Goal: Information Seeking & Learning: Learn about a topic

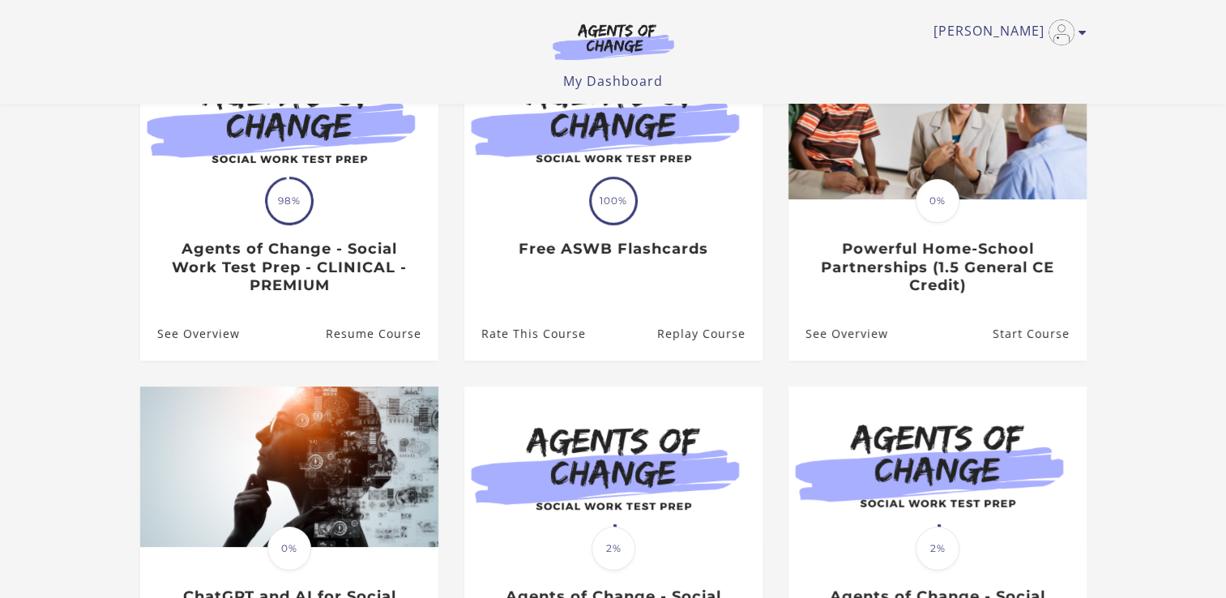
scroll to position [164, 0]
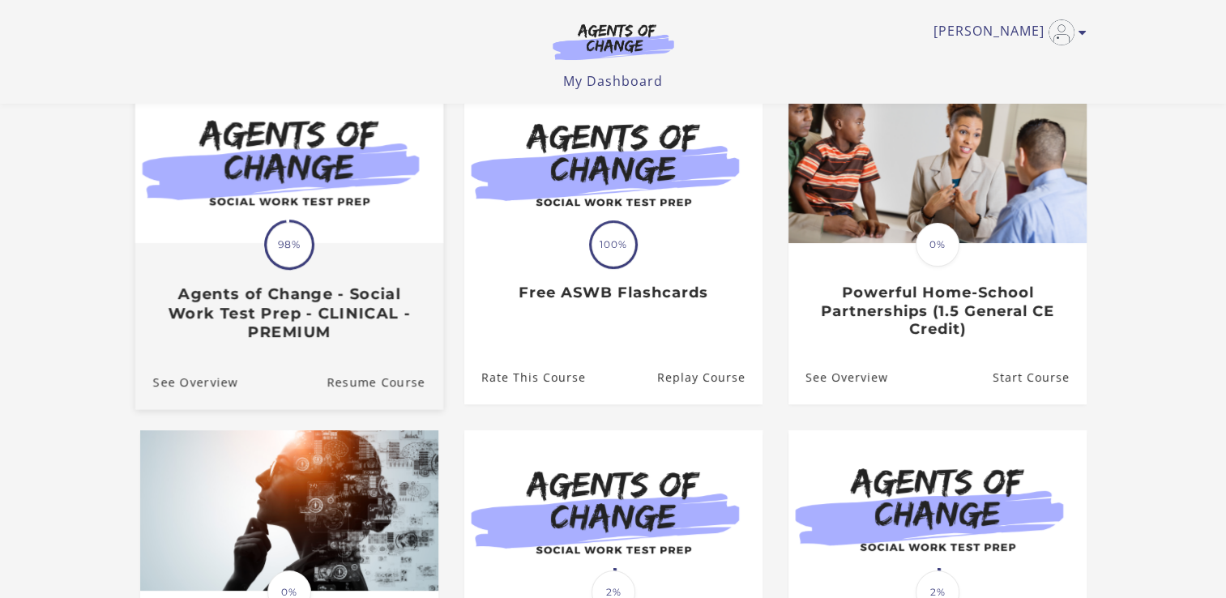
click at [297, 184] on img at bounding box center [289, 161] width 308 height 166
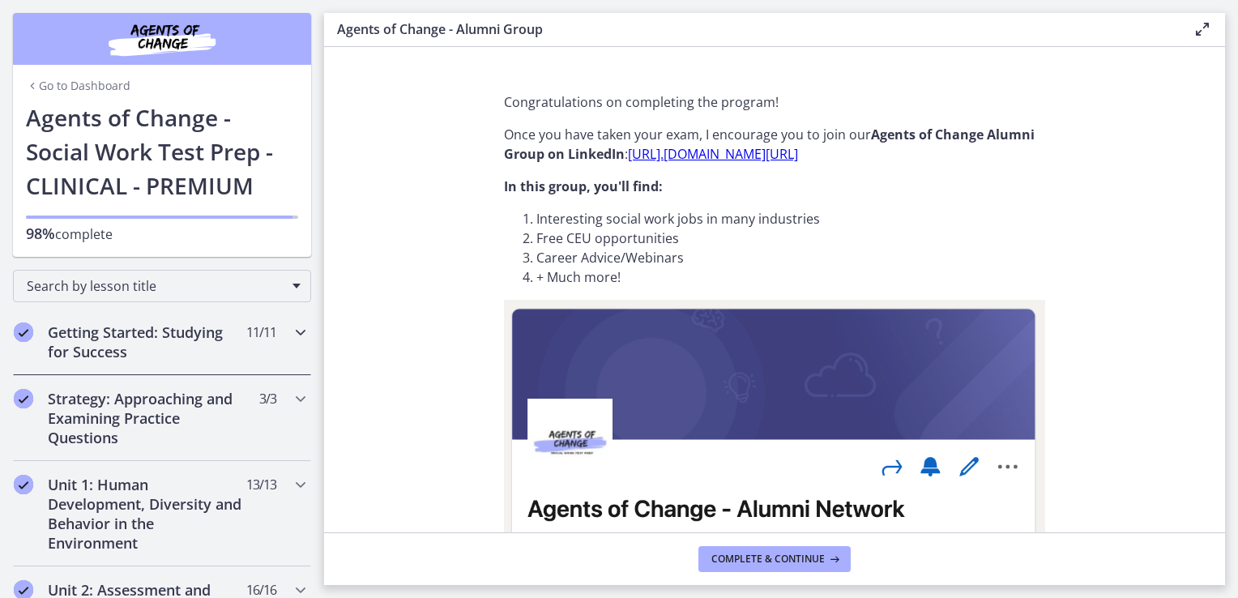
click at [152, 327] on h2 "Getting Started: Studying for Success" at bounding box center [147, 342] width 198 height 39
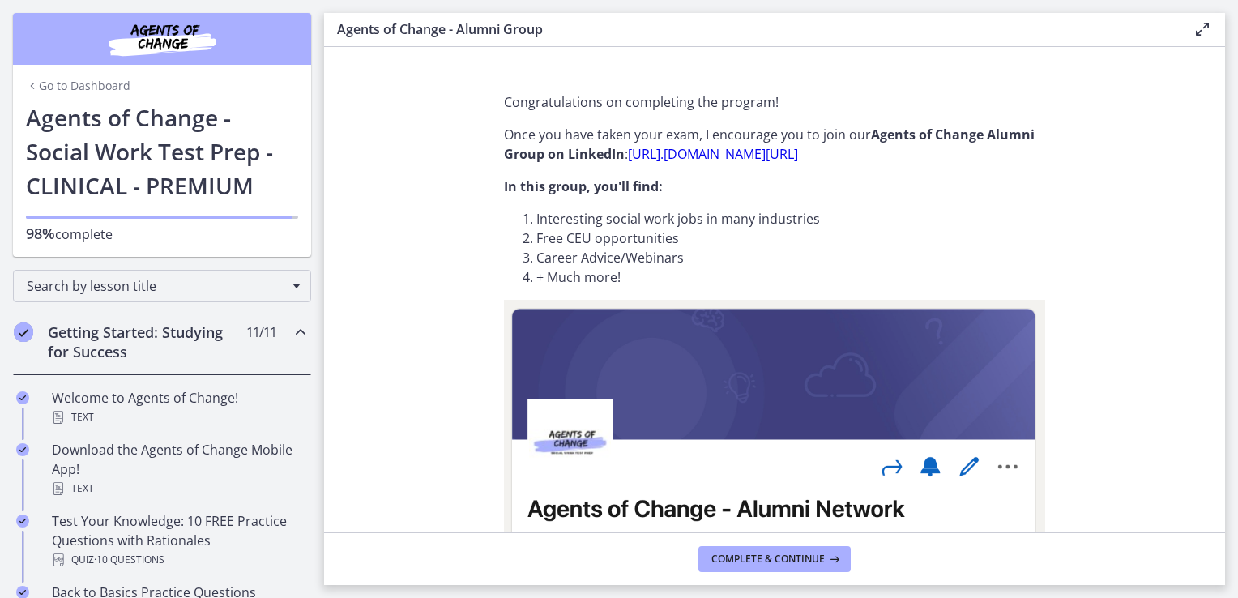
click at [1078, 226] on section "Congratulations on completing the program! Once you have taken your exam, I enc…" at bounding box center [774, 289] width 901 height 485
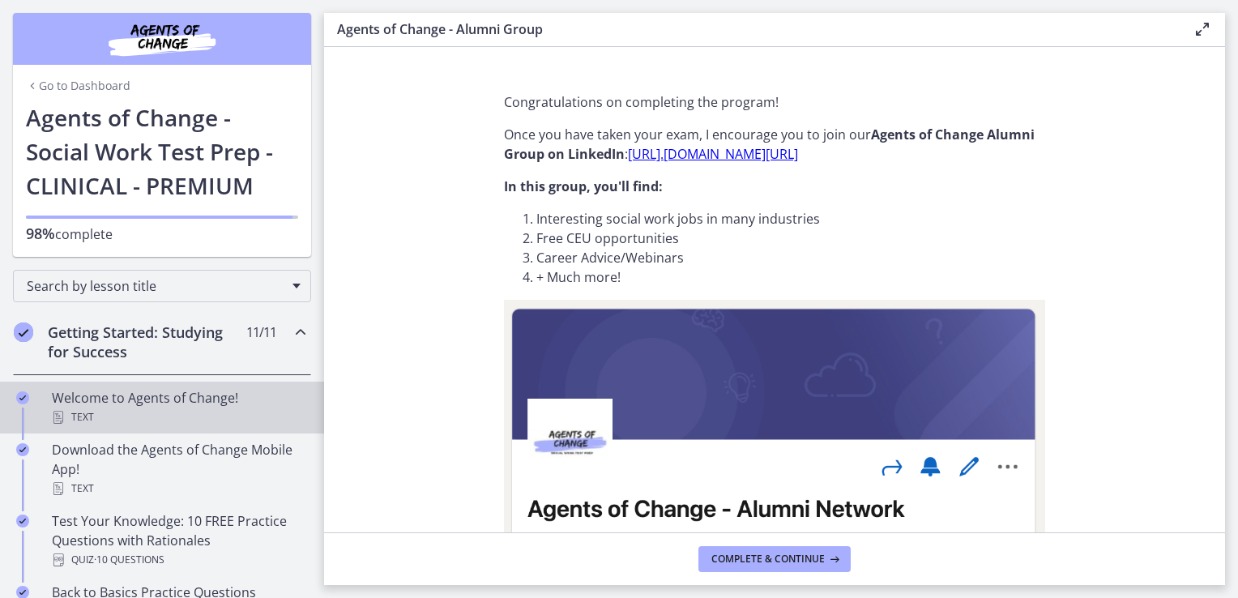
click at [104, 408] on div "Text" at bounding box center [178, 417] width 253 height 19
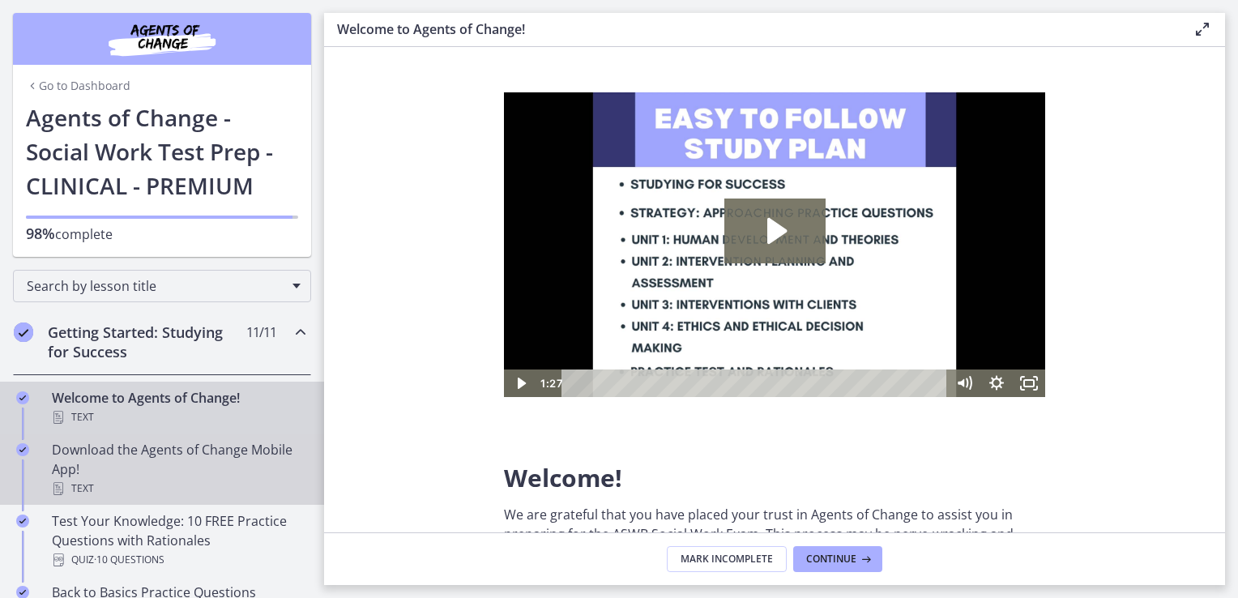
click at [97, 462] on div "Download the Agents of Change Mobile App! Text" at bounding box center [178, 469] width 253 height 58
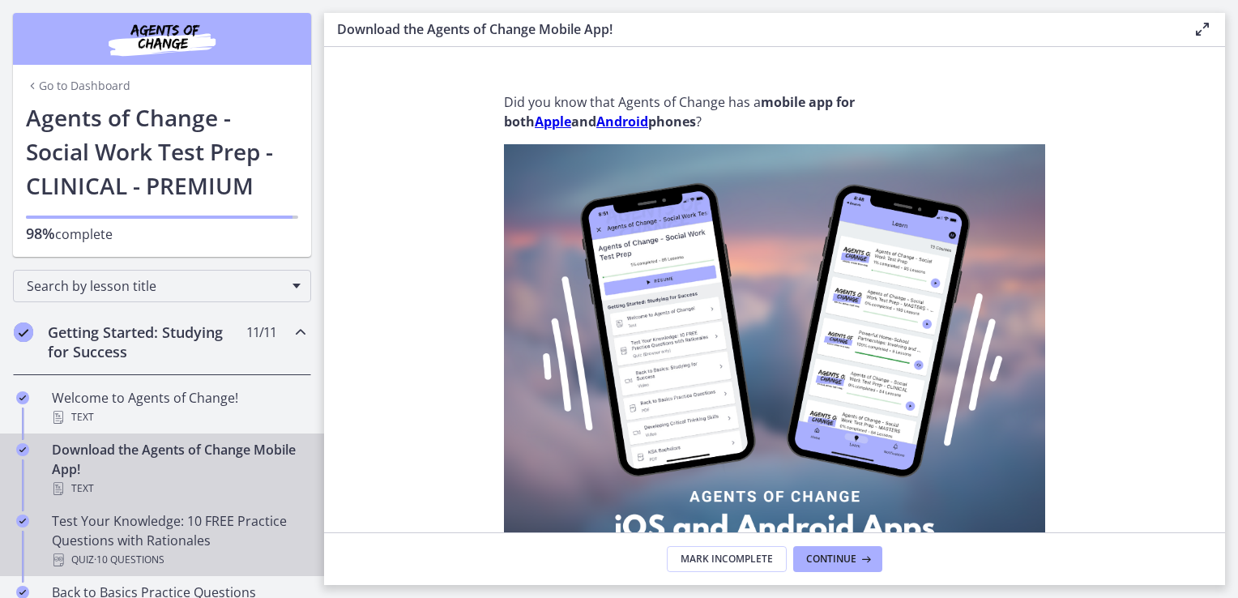
click at [123, 524] on div "Test Your Knowledge: 10 FREE Practice Questions with Rationales Quiz · 10 Quest…" at bounding box center [178, 540] width 253 height 58
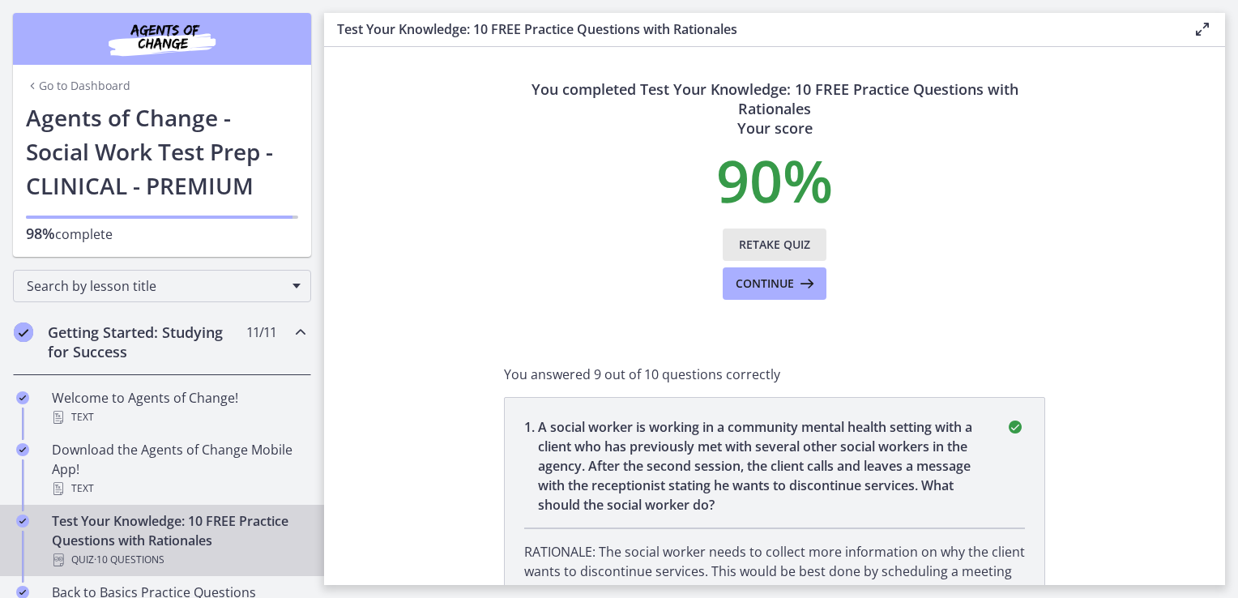
click at [754, 254] on button "Retake Quiz" at bounding box center [775, 245] width 104 height 32
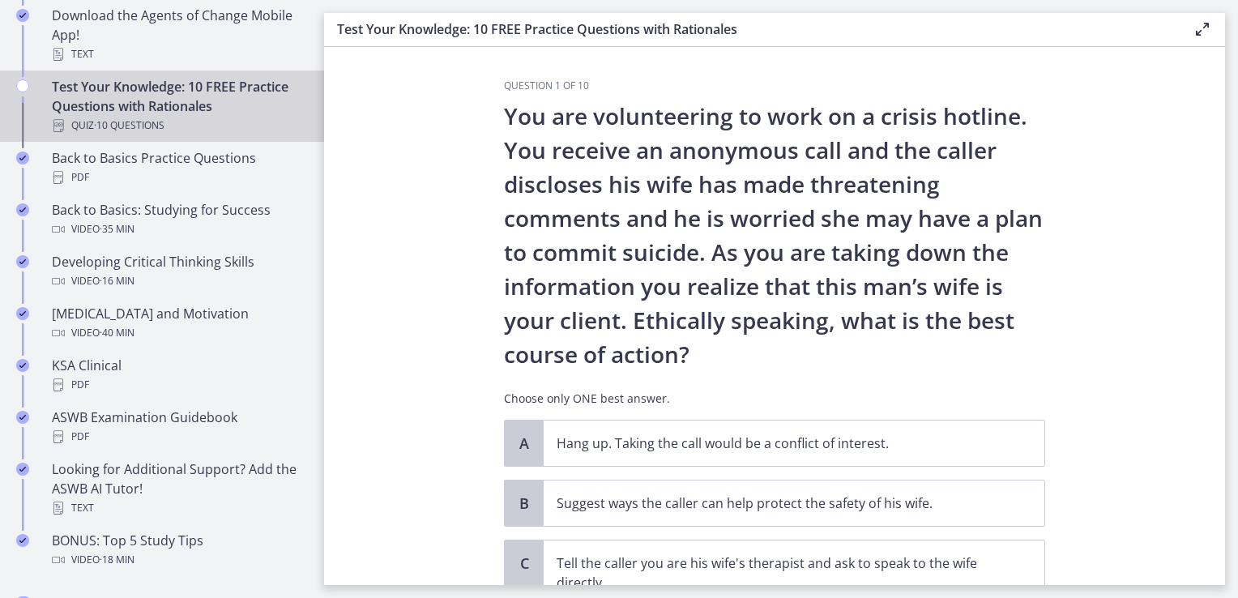
scroll to position [347, 0]
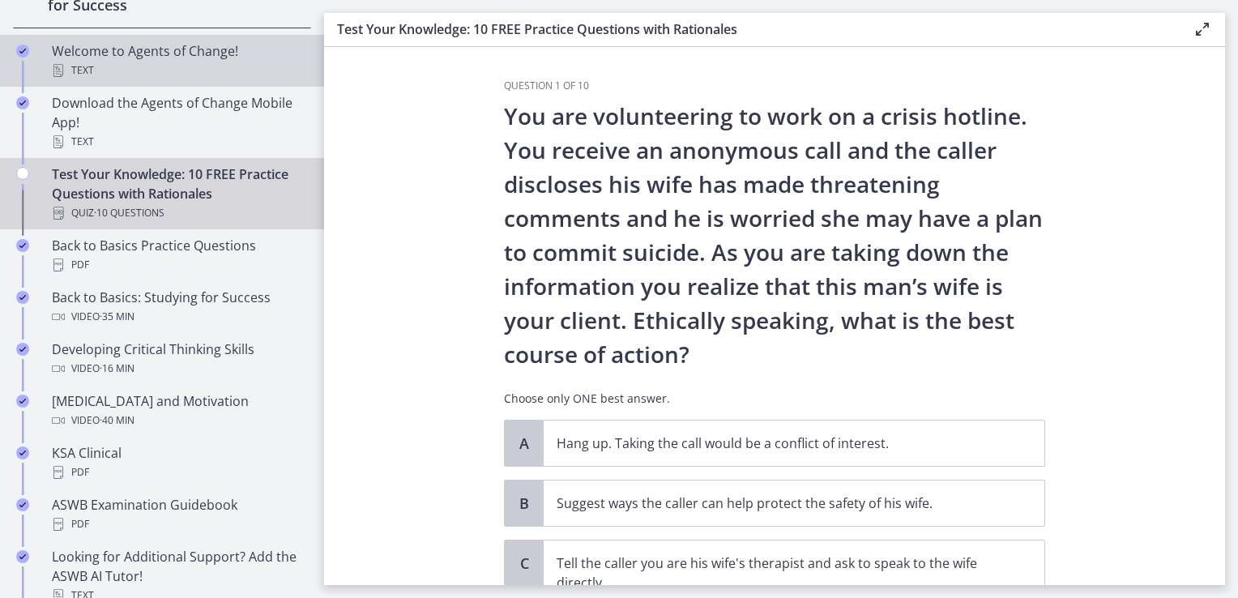
click at [152, 48] on div "Welcome to Agents of Change! Text" at bounding box center [178, 60] width 253 height 39
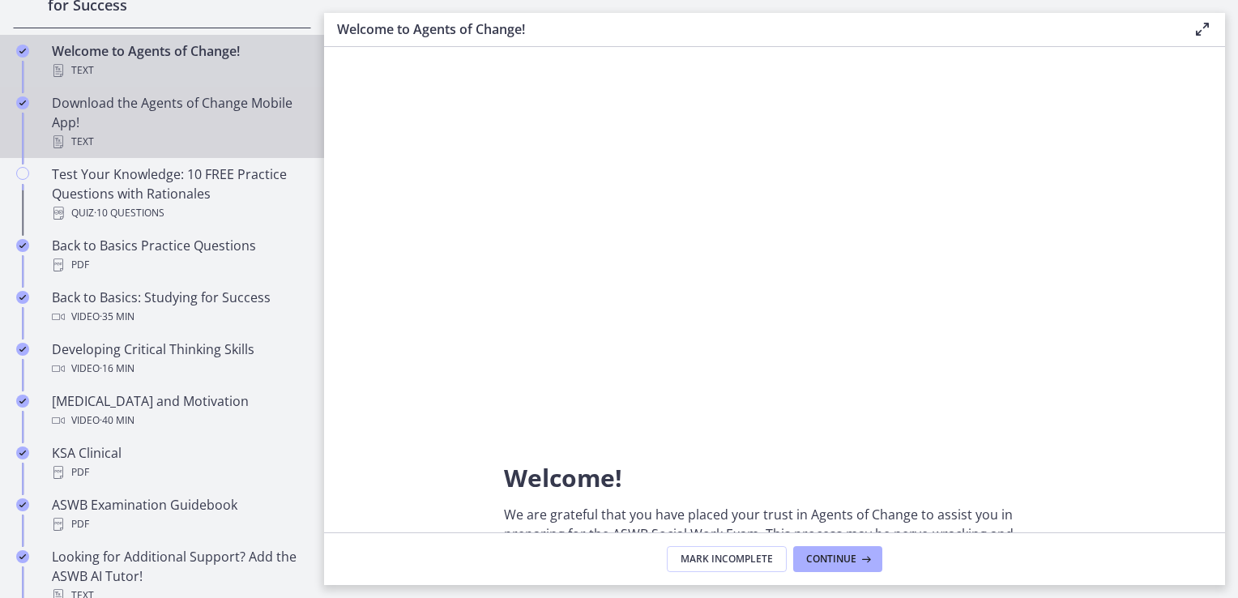
click at [175, 115] on div "Download the Agents of Change Mobile App! Text" at bounding box center [178, 122] width 253 height 58
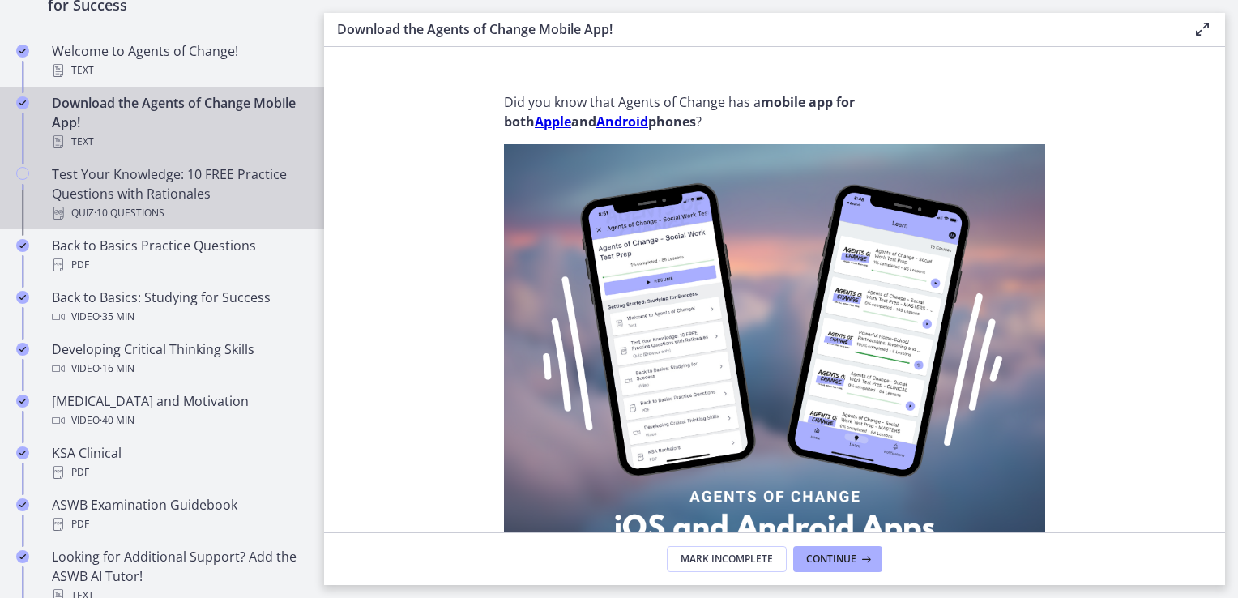
click at [164, 203] on span "· 10 Questions" at bounding box center [129, 212] width 70 height 19
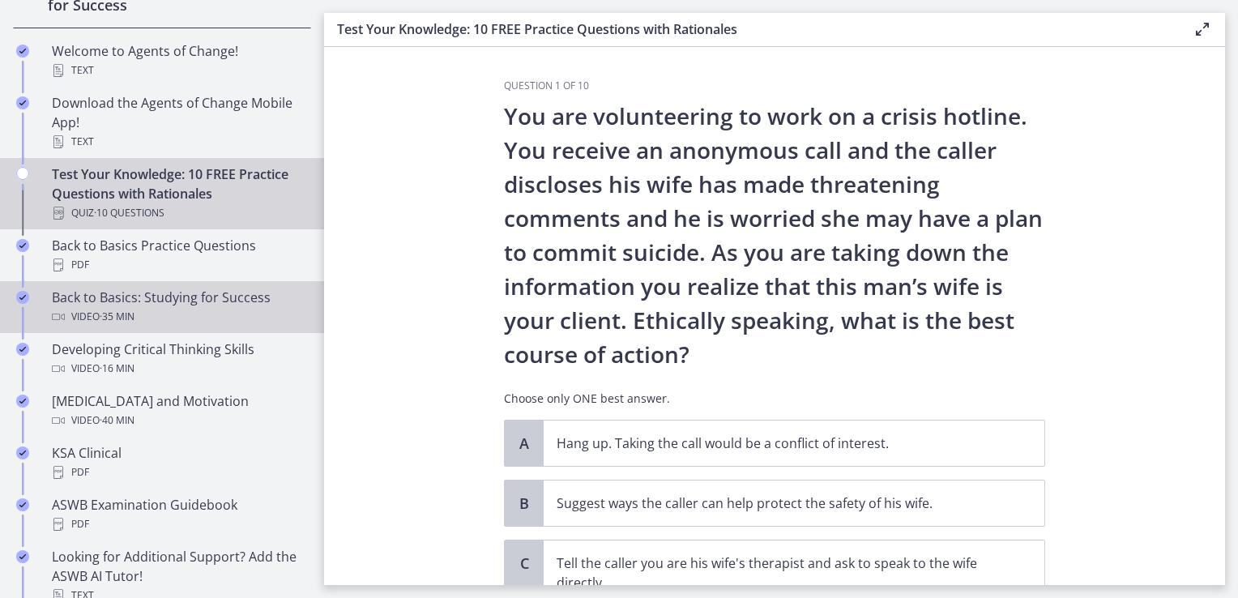
click at [160, 301] on div "Back to Basics: Studying for Success Video · 35 min" at bounding box center [178, 307] width 253 height 39
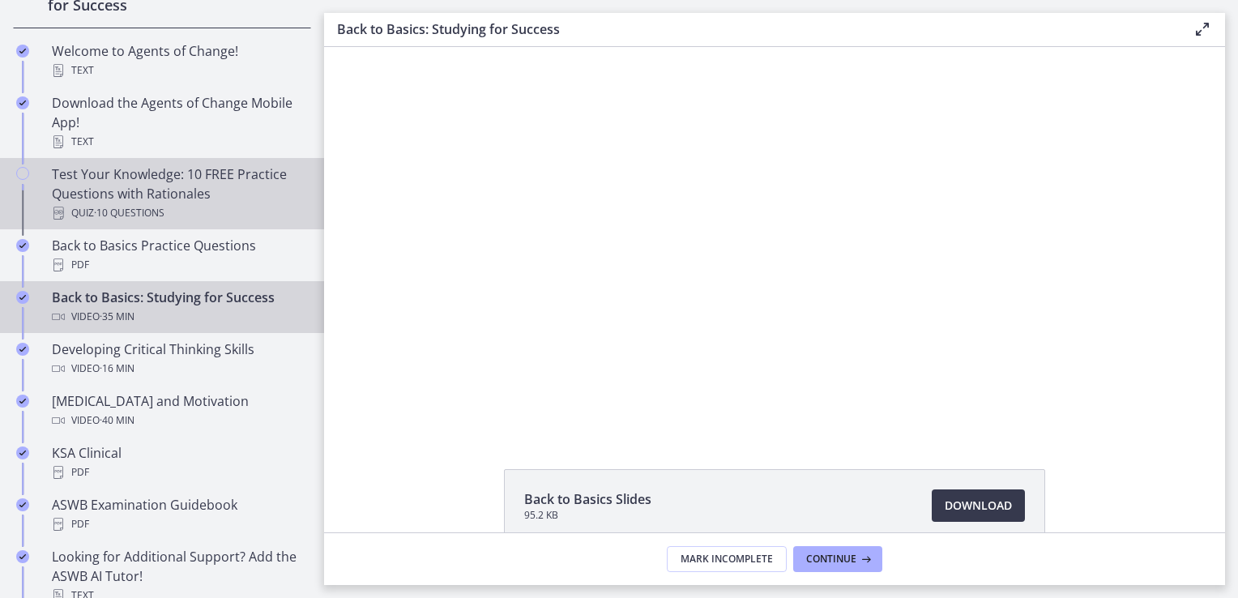
click at [107, 173] on div "Test Your Knowledge: 10 FREE Practice Questions with Rationales Quiz · 10 Quest…" at bounding box center [178, 193] width 253 height 58
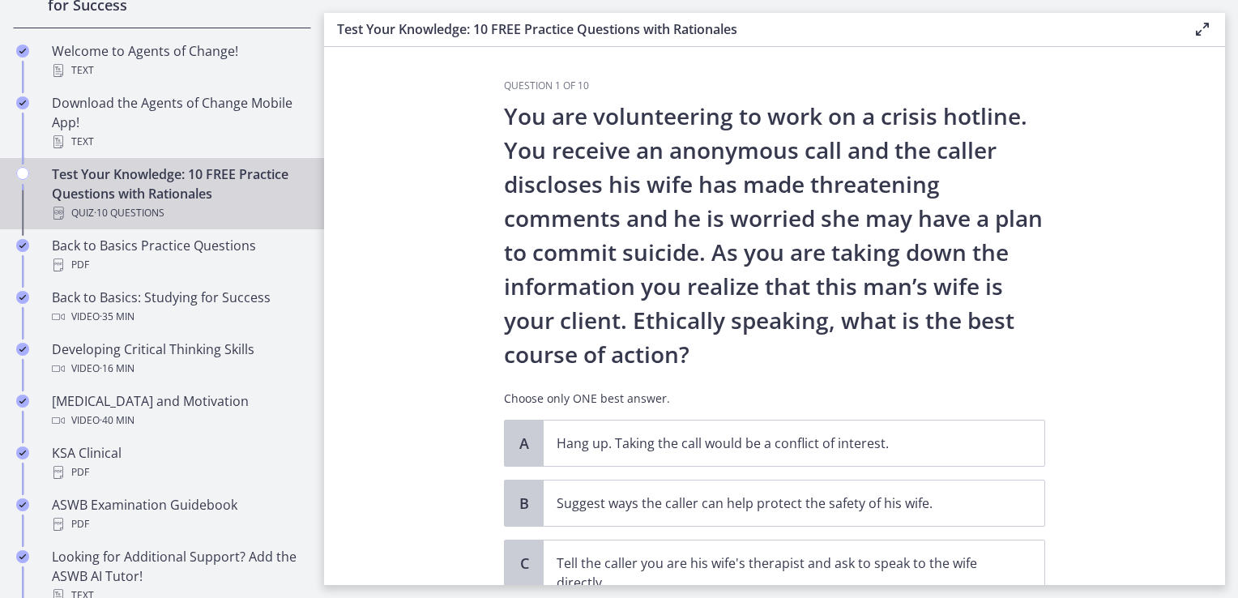
click at [23, 168] on icon "Chapters" at bounding box center [22, 173] width 13 height 13
